Goal: Task Accomplishment & Management: Manage account settings

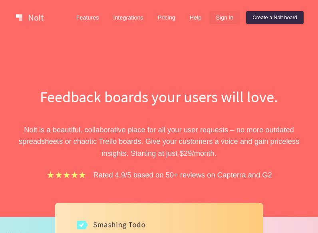
click at [229, 20] on link "Sign in" at bounding box center [224, 17] width 30 height 13
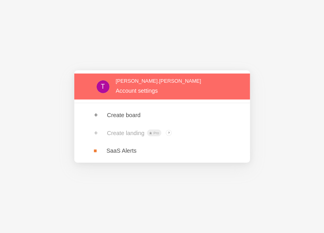
click at [132, 89] on link at bounding box center [162, 86] width 176 height 26
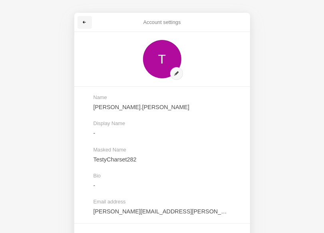
click at [85, 21] on span at bounding box center [84, 22] width 5 height 5
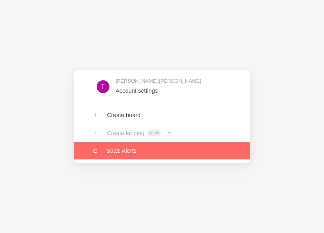
click at [130, 146] on link at bounding box center [162, 151] width 176 height 18
